Goal: Navigation & Orientation: Understand site structure

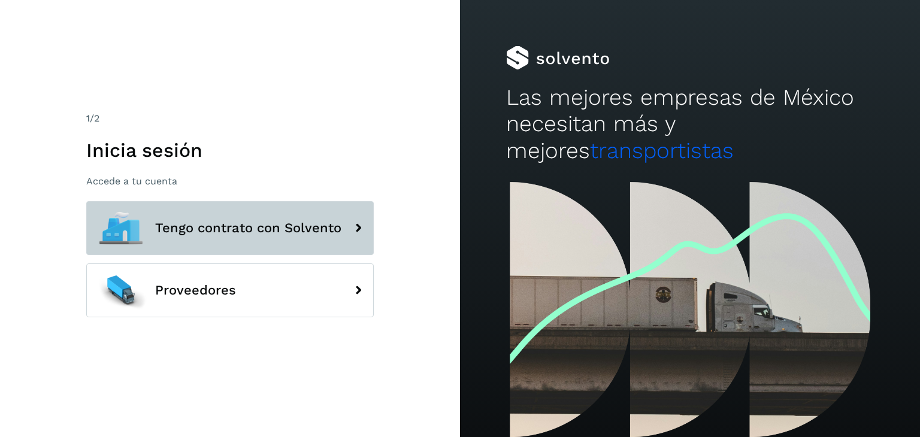
click at [167, 233] on span "Tengo contrato con Solvento" at bounding box center [248, 228] width 186 height 14
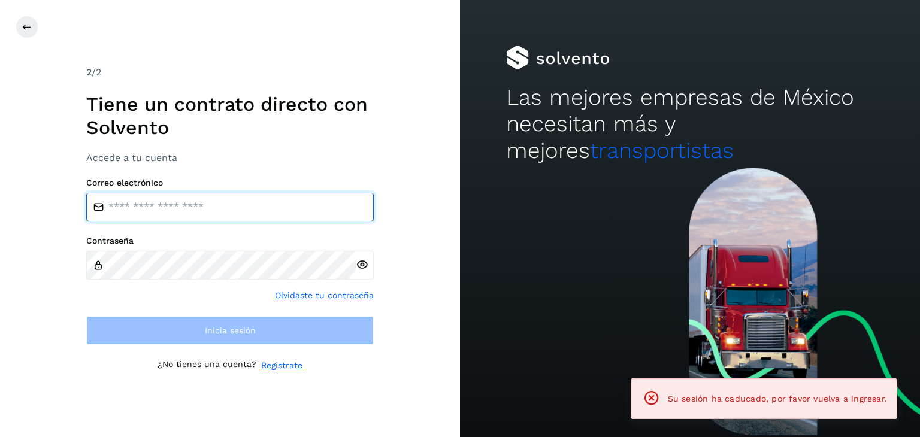
click at [143, 210] on input "email" at bounding box center [230, 207] width 288 height 29
type input "**********"
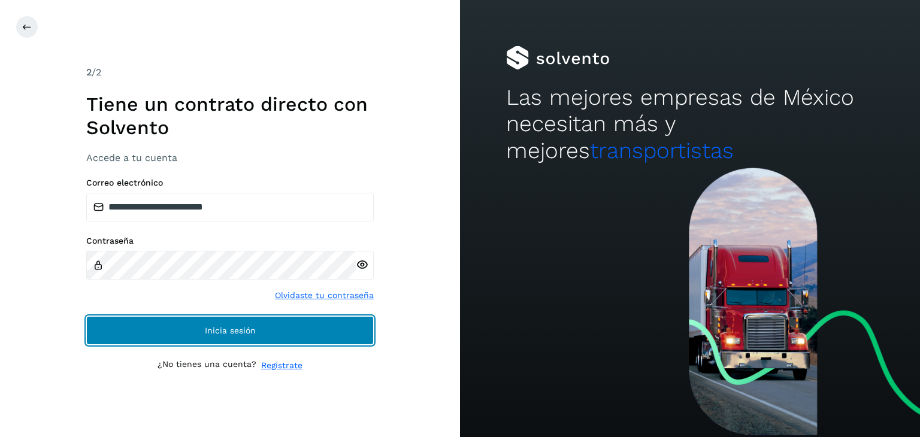
click at [173, 324] on button "Inicia sesión" at bounding box center [230, 330] width 288 height 29
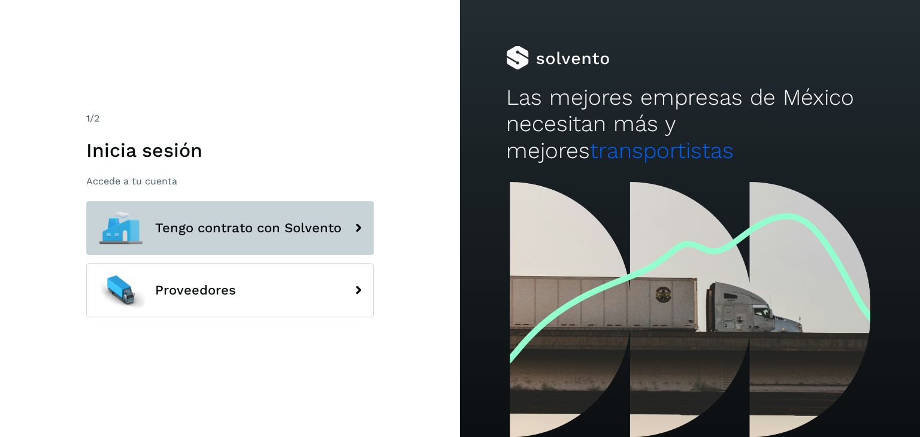
click at [209, 240] on button "Tengo contrato con Solvento" at bounding box center [230, 228] width 288 height 54
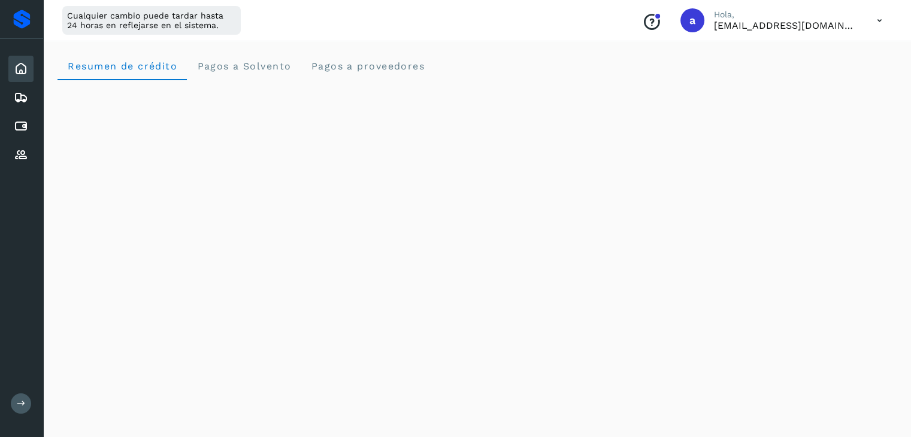
click at [694, 20] on span "a" at bounding box center [693, 20] width 6 height 0
click at [715, 22] on p "[EMAIL_ADDRESS][DOMAIN_NAME]" at bounding box center [786, 25] width 144 height 11
click at [732, 23] on p "[EMAIL_ADDRESS][DOMAIN_NAME]" at bounding box center [786, 25] width 144 height 11
click at [879, 22] on icon at bounding box center [880, 20] width 25 height 25
click at [774, 53] on div "Documentación" at bounding box center [820, 54] width 143 height 23
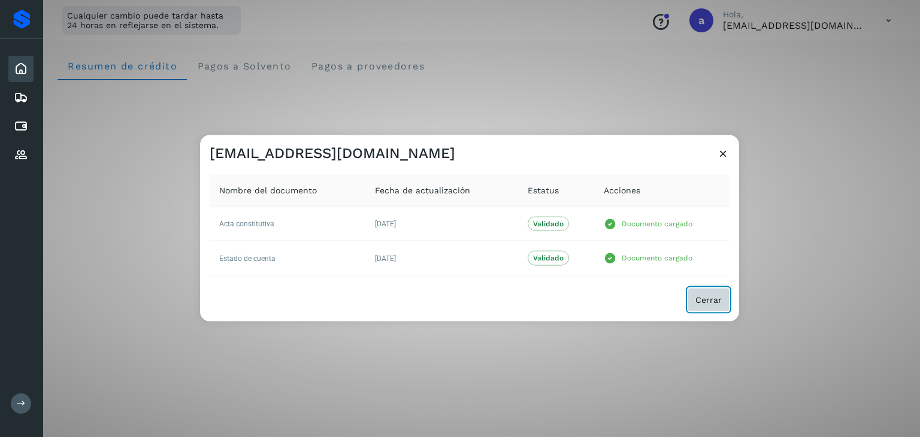
click at [702, 306] on button "Cerrar" at bounding box center [709, 300] width 42 height 24
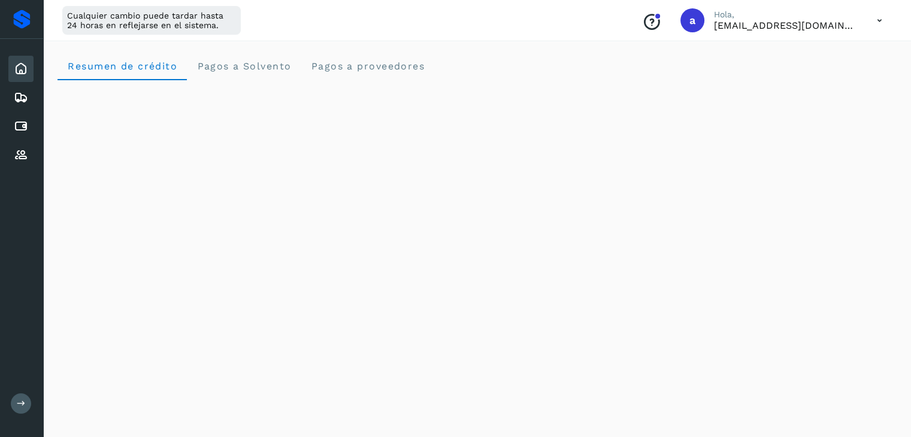
click at [19, 19] on div at bounding box center [21, 19] width 17 height 19
click at [105, 23] on div "Cualquier cambio puede tardar hasta 24 horas en reflejarse en el sistema." at bounding box center [151, 20] width 179 height 29
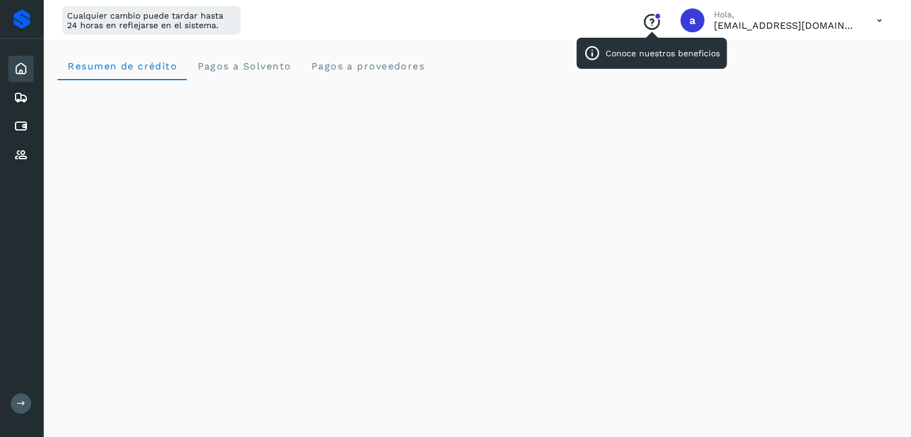
click at [650, 22] on icon "Conoce nuestros beneficios" at bounding box center [651, 22] width 19 height 19
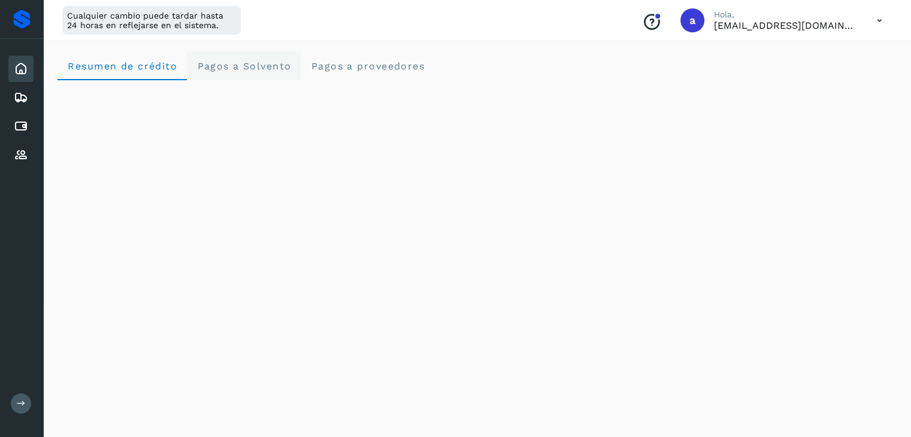
click at [266, 67] on span "Pagos a Solvento" at bounding box center [244, 66] width 95 height 11
click at [376, 65] on span "Pagos a proveedores" at bounding box center [367, 66] width 114 height 11
click at [21, 97] on icon at bounding box center [21, 97] width 14 height 14
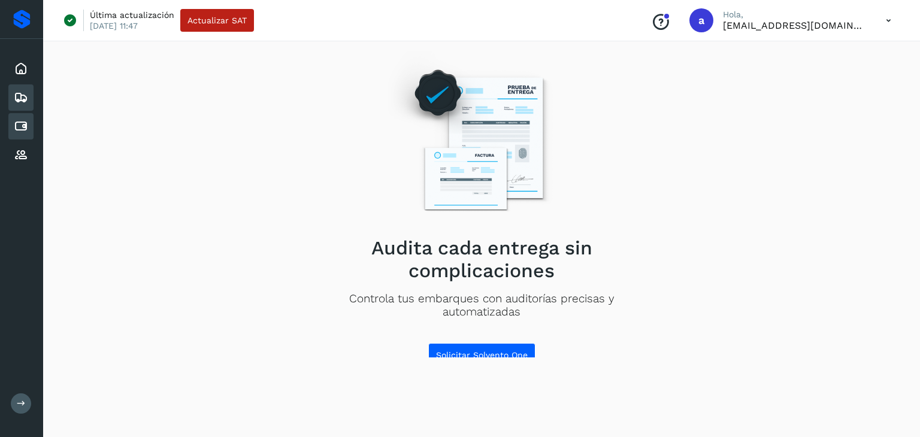
click at [19, 123] on icon at bounding box center [21, 126] width 14 height 14
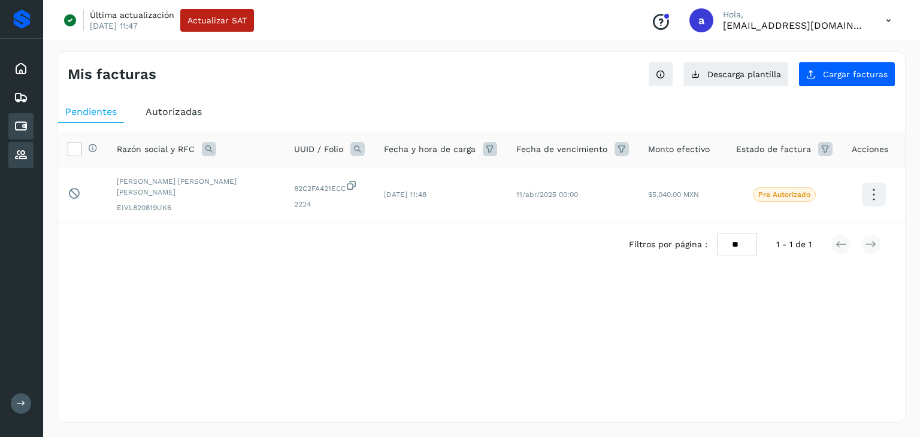
click at [22, 151] on icon at bounding box center [21, 155] width 14 height 14
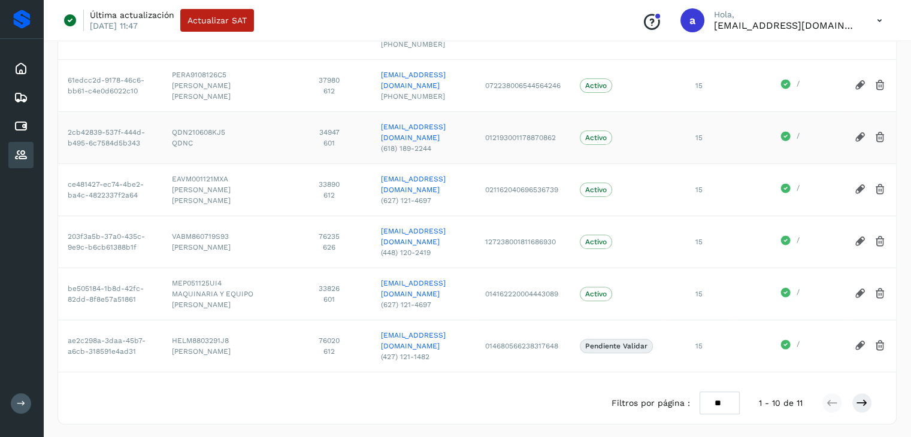
scroll to position [319, 0]
click at [26, 405] on button at bounding box center [21, 404] width 20 height 20
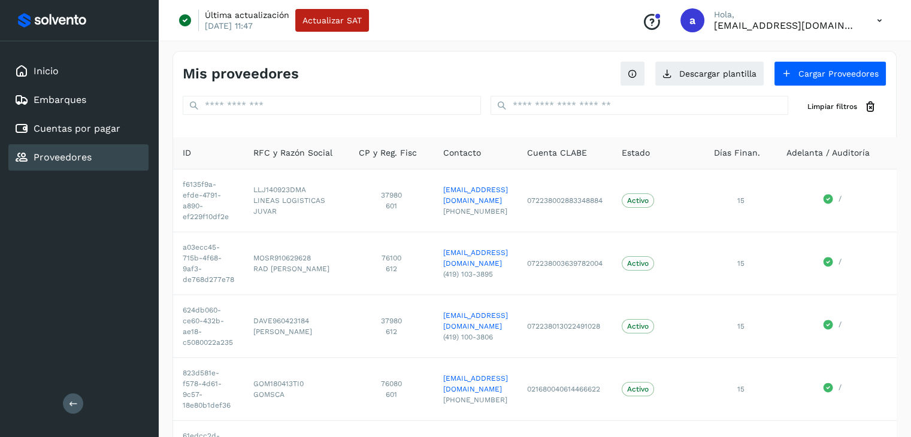
scroll to position [0, 0]
click at [638, 74] on icon at bounding box center [633, 75] width 10 height 10
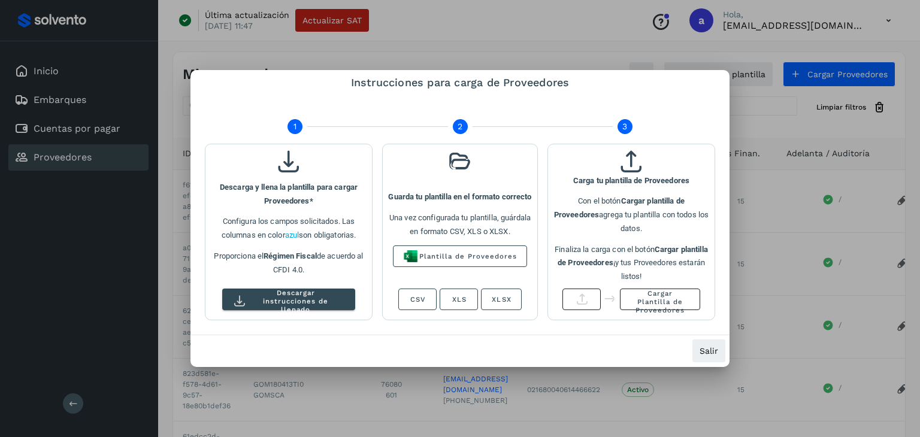
click at [584, 47] on div at bounding box center [460, 218] width 920 height 437
